Goal: Task Accomplishment & Management: Use online tool/utility

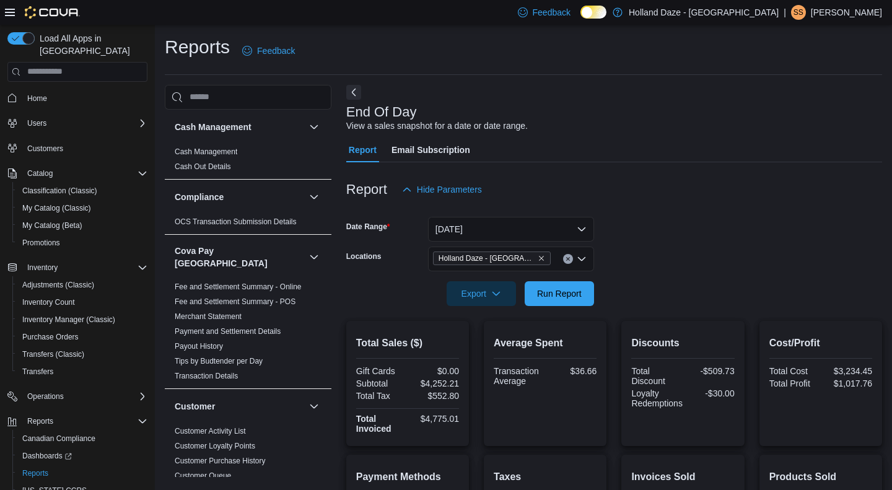
scroll to position [42, 0]
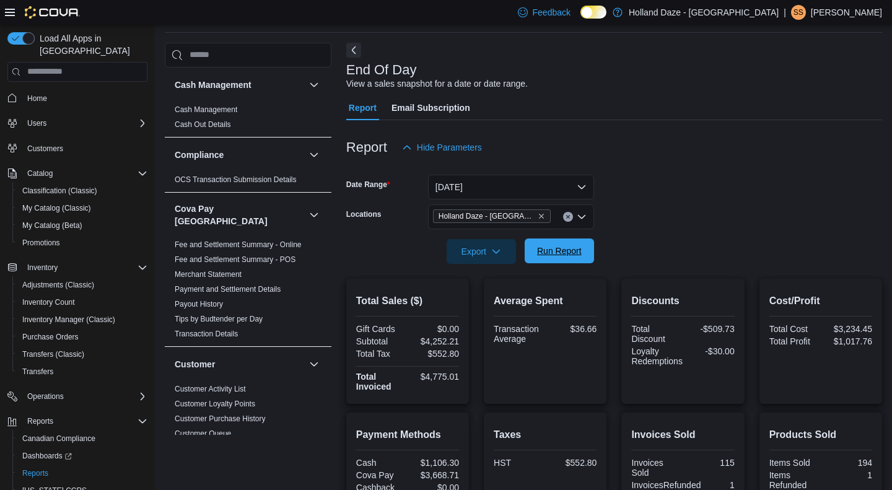
click at [580, 248] on span "Run Report" at bounding box center [559, 251] width 45 height 12
click at [543, 215] on icon "Remove Holland Daze - Orangeville from selection in this group" at bounding box center [541, 215] width 7 height 7
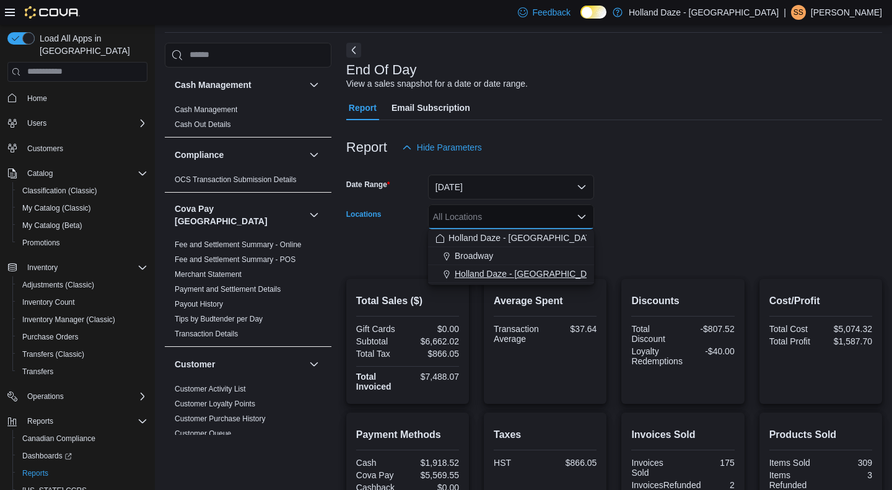
click at [536, 266] on button "Holland Daze - [GEOGRAPHIC_DATA]" at bounding box center [511, 274] width 166 height 18
click at [652, 240] on form "Date Range [DATE] Locations [GEOGRAPHIC_DATA] [GEOGRAPHIC_DATA] - [GEOGRAPHIC_D…" at bounding box center [614, 212] width 536 height 104
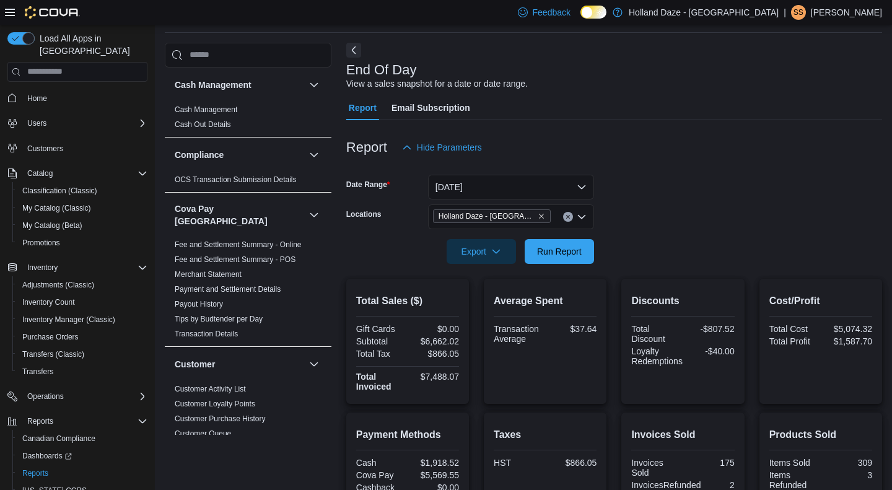
click at [603, 240] on form "Date Range [DATE] Locations [GEOGRAPHIC_DATA] [GEOGRAPHIC_DATA] - [GEOGRAPHIC_D…" at bounding box center [614, 212] width 536 height 104
click at [587, 243] on button "Run Report" at bounding box center [559, 250] width 69 height 25
click at [542, 216] on icon "Remove Holland Daze - Orangeville from selection in this group" at bounding box center [541, 215] width 7 height 7
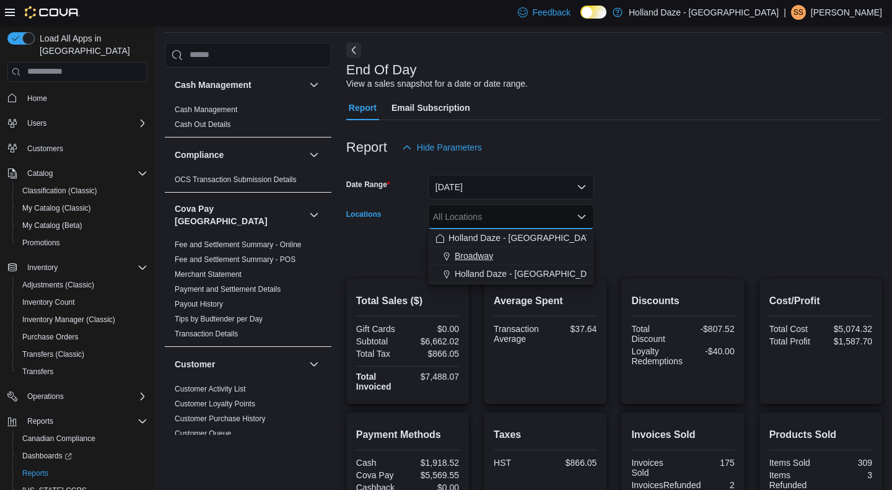
click at [531, 248] on button "Broadway" at bounding box center [511, 256] width 166 height 18
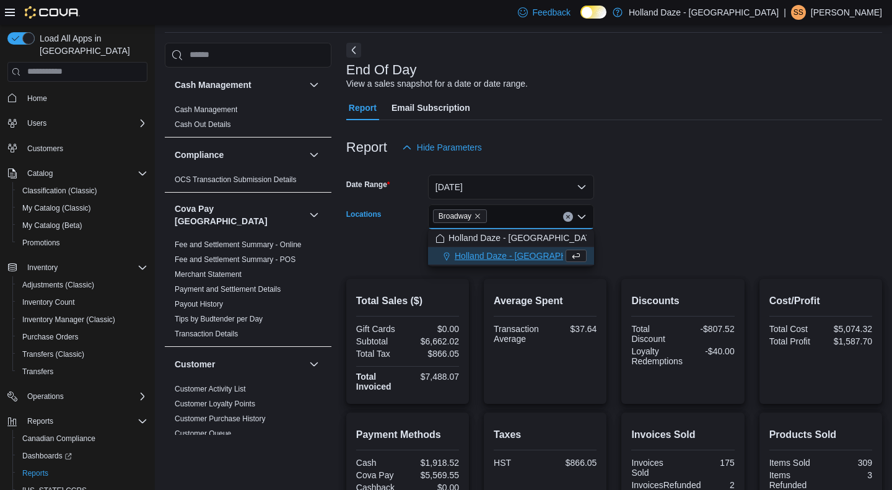
click at [659, 242] on form "Date Range [DATE] Locations [GEOGRAPHIC_DATA] Combo box. Selected. [GEOGRAPHIC_…" at bounding box center [614, 212] width 536 height 104
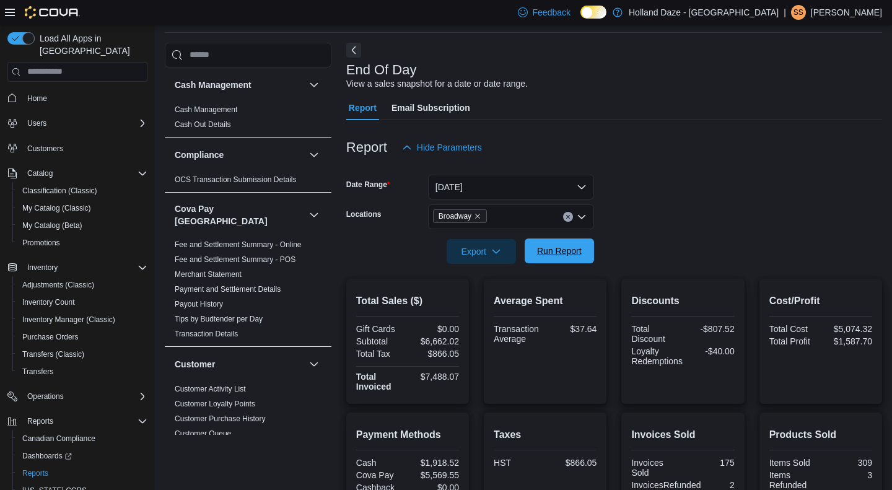
click at [584, 245] on span "Run Report" at bounding box center [559, 250] width 55 height 25
click at [483, 218] on span "Broadway" at bounding box center [460, 216] width 54 height 14
click at [643, 225] on form "Date Range [DATE] Locations Broadway Export Run Report" at bounding box center [614, 212] width 536 height 104
click at [589, 228] on div "Broadway" at bounding box center [511, 216] width 166 height 25
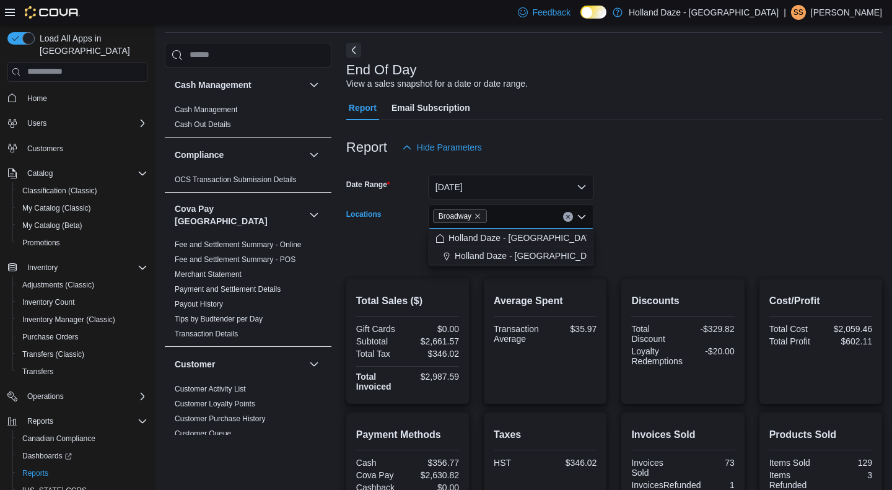
click at [650, 230] on div at bounding box center [614, 234] width 536 height 10
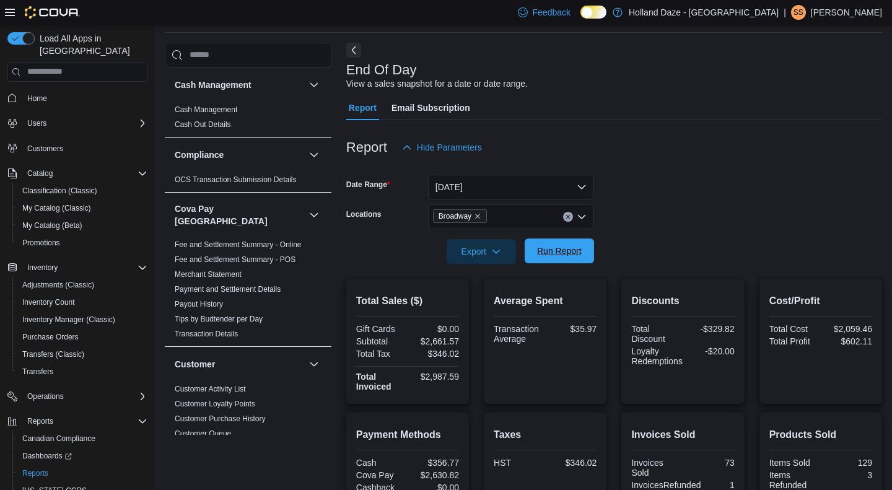
click at [585, 238] on span "Run Report" at bounding box center [559, 250] width 55 height 25
click at [481, 216] on icon "Remove Broadway from selection in this group" at bounding box center [477, 215] width 7 height 7
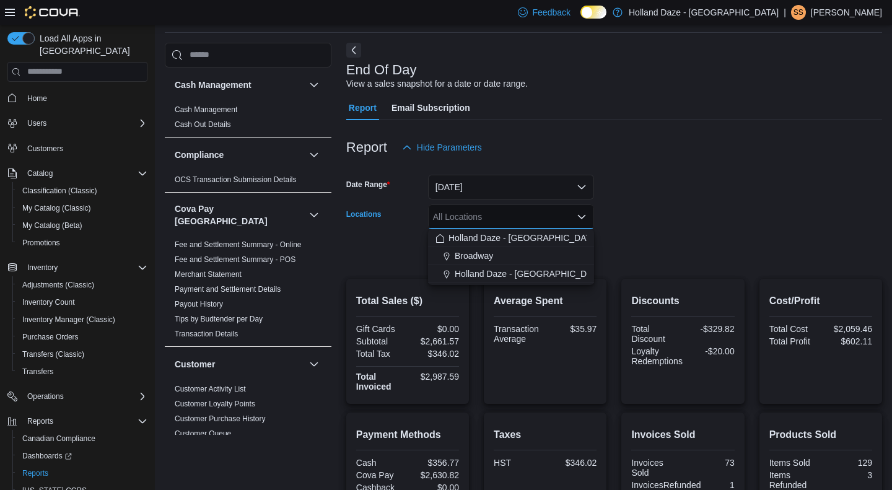
click at [632, 243] on form "Date Range [DATE] Locations All Locations Combo box. Selected. Combo box input.…" at bounding box center [614, 212] width 536 height 104
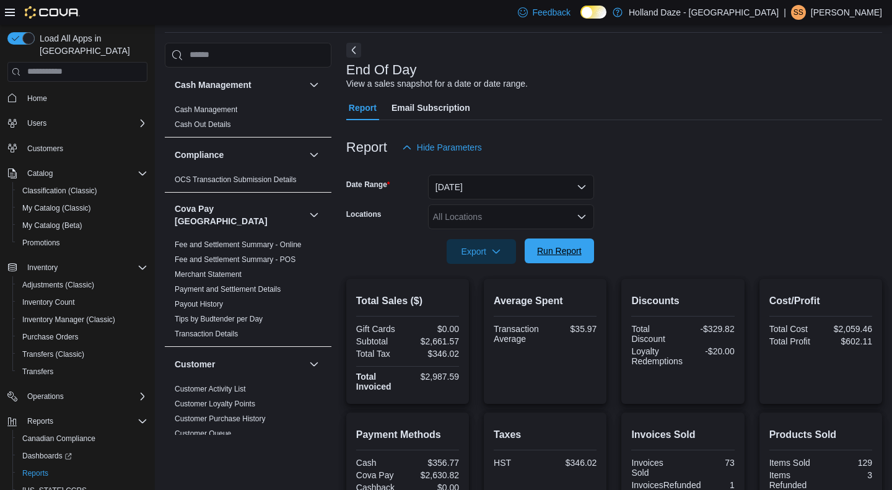
click at [577, 249] on span "Run Report" at bounding box center [559, 251] width 45 height 12
